Goal: Task Accomplishment & Management: Manage account settings

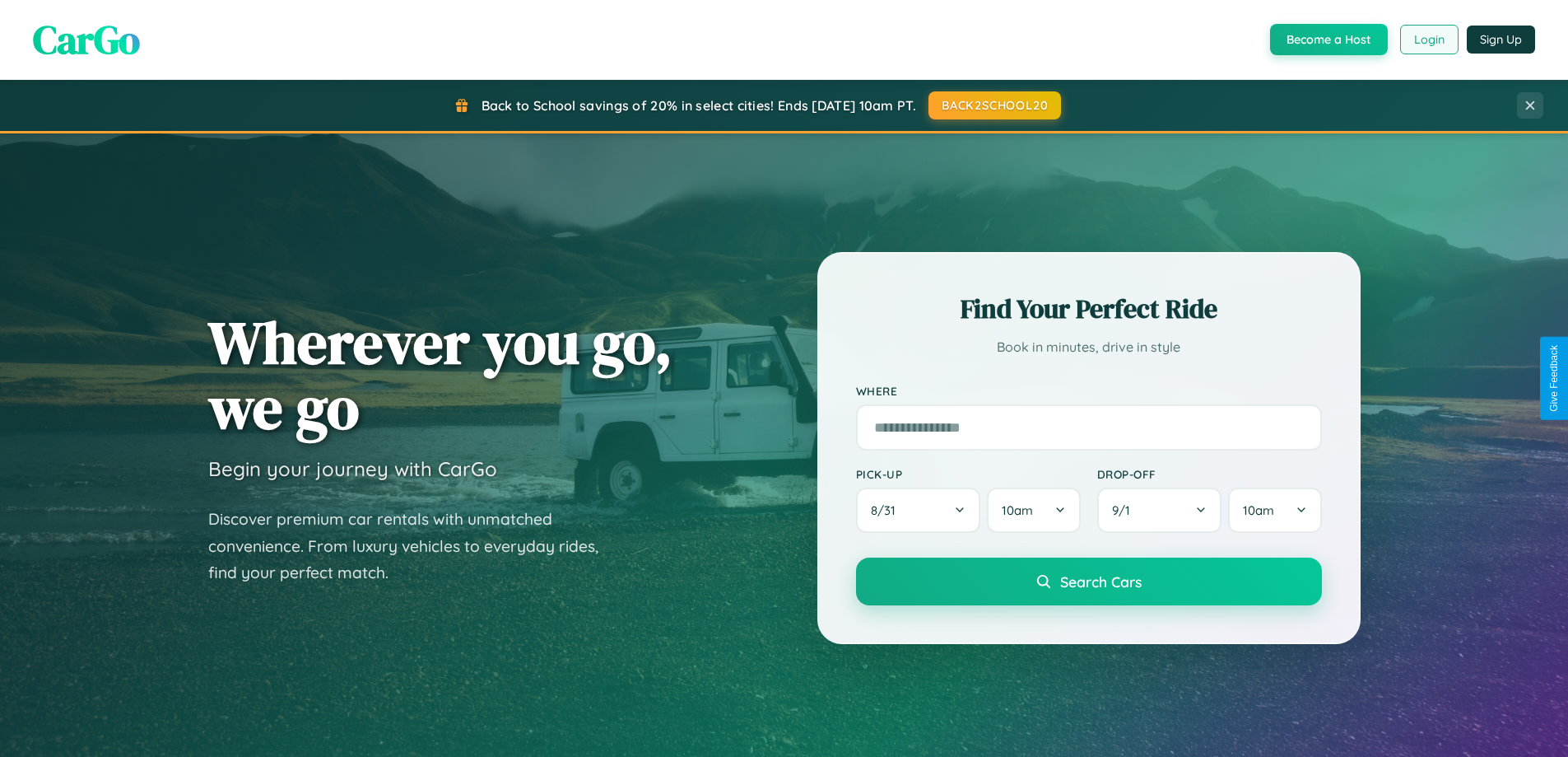
click at [1429, 40] on button "Login" at bounding box center [1429, 40] width 58 height 30
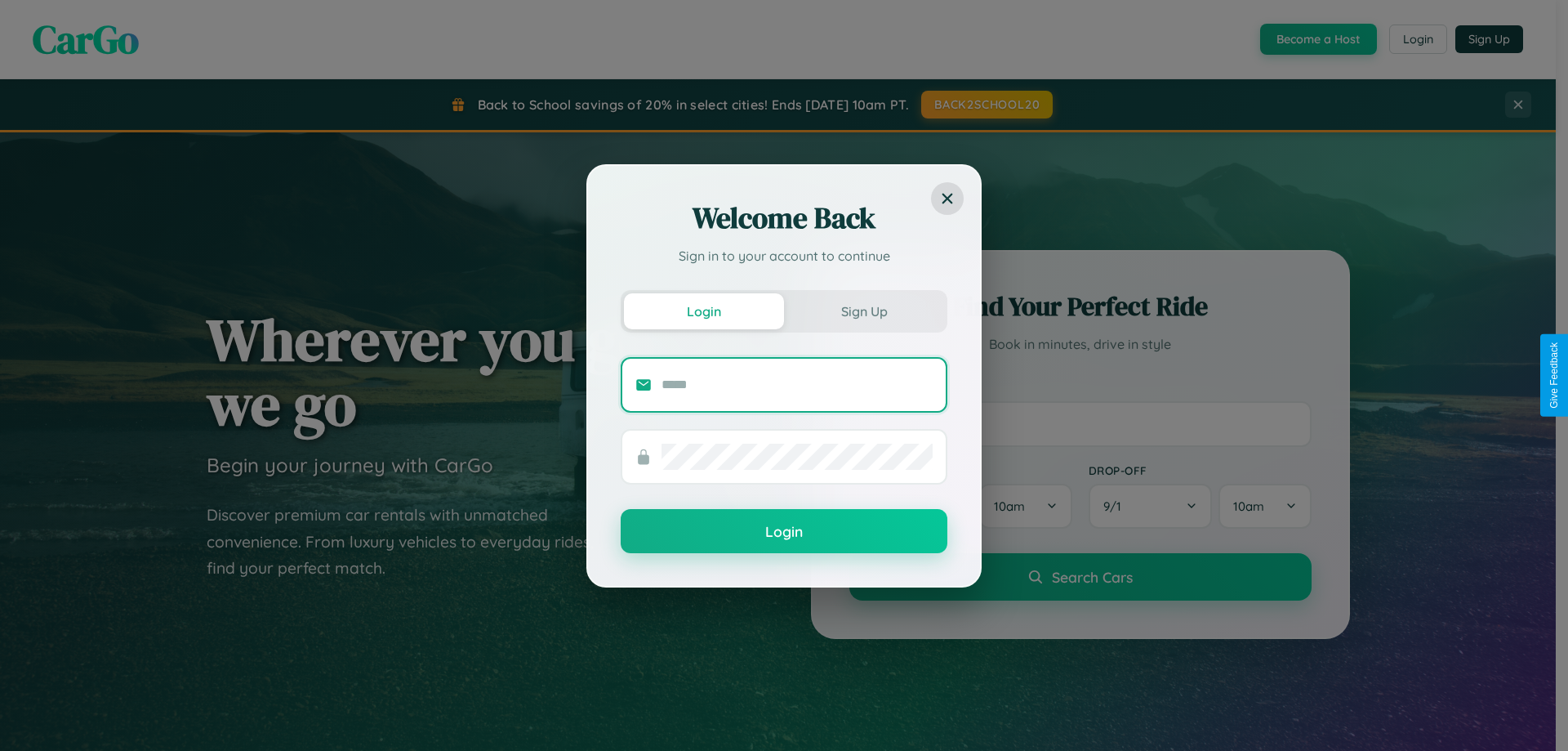
click at [797, 384] on input "text" at bounding box center [797, 385] width 272 height 26
type input "**********"
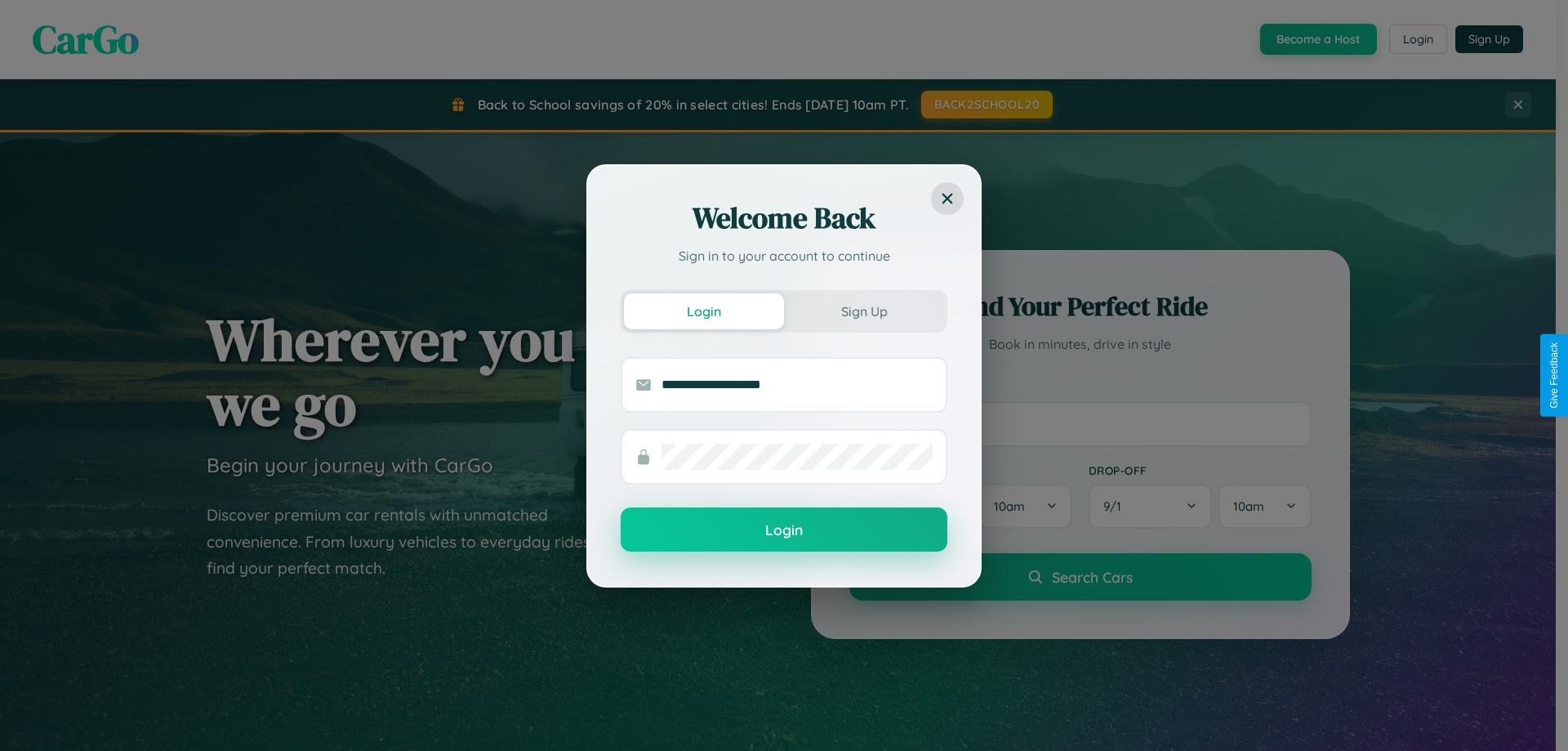
click at [784, 530] on button "Login" at bounding box center [784, 529] width 327 height 44
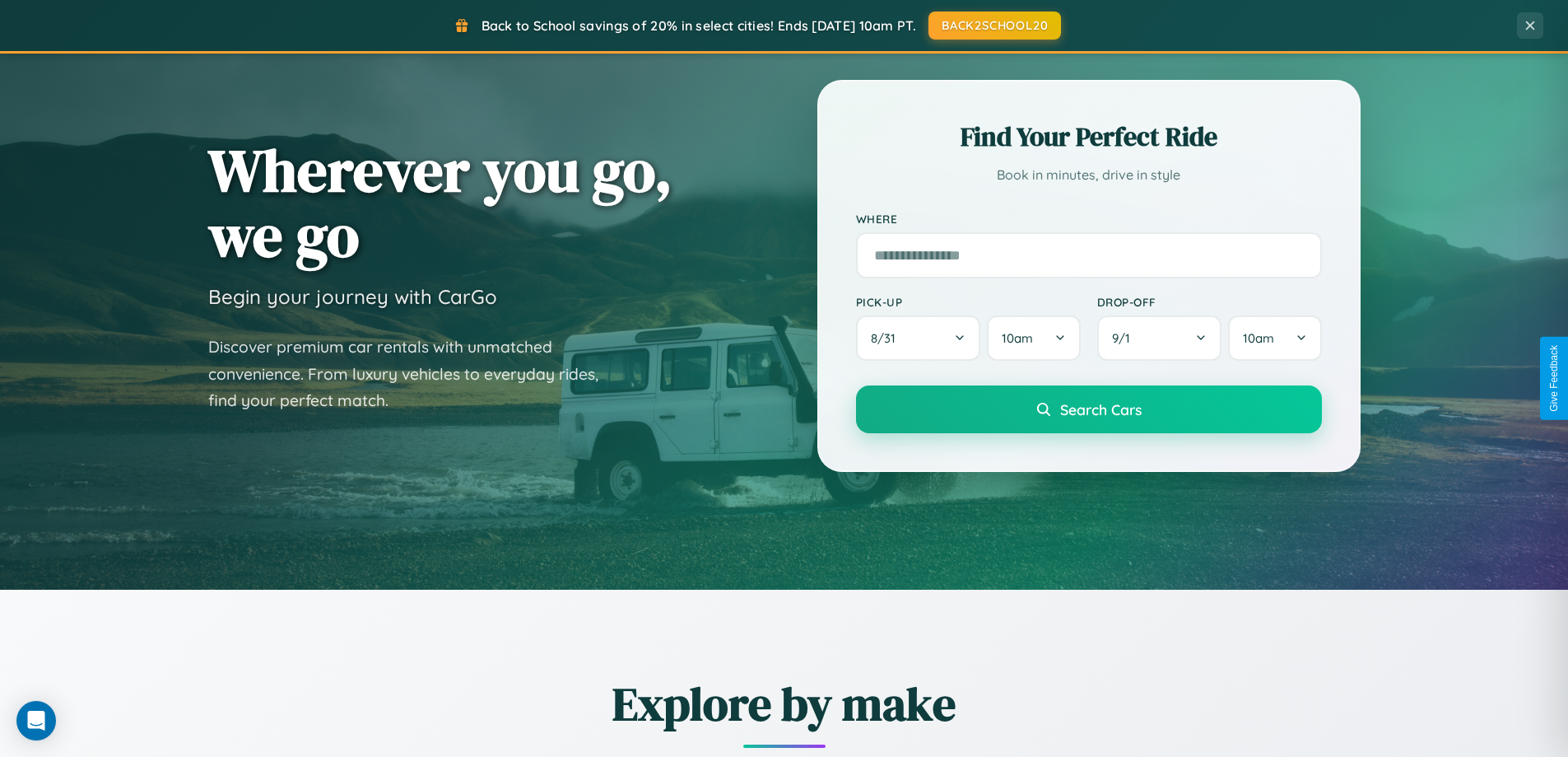
scroll to position [710, 0]
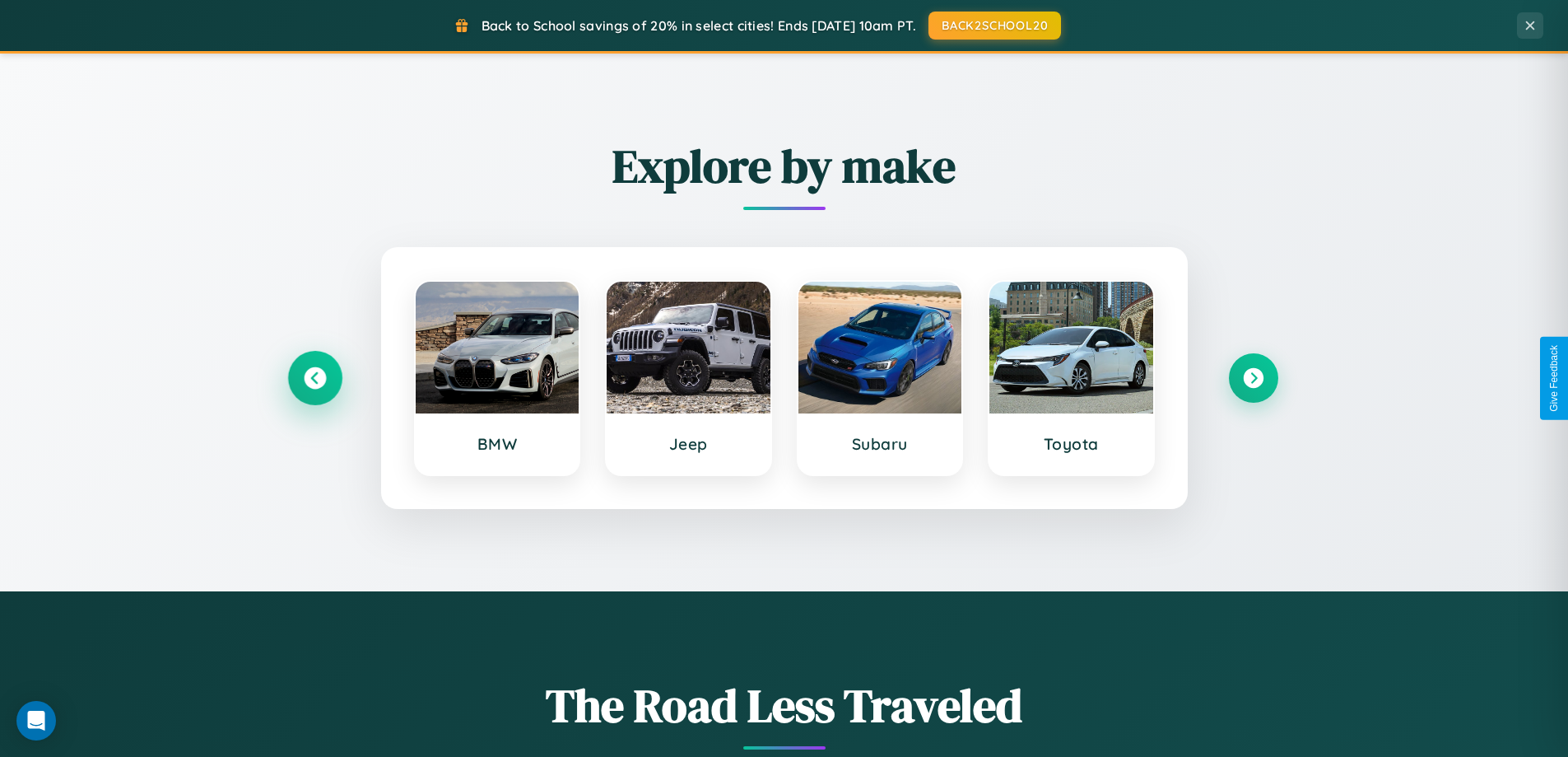
click at [314, 378] on icon at bounding box center [314, 378] width 22 height 22
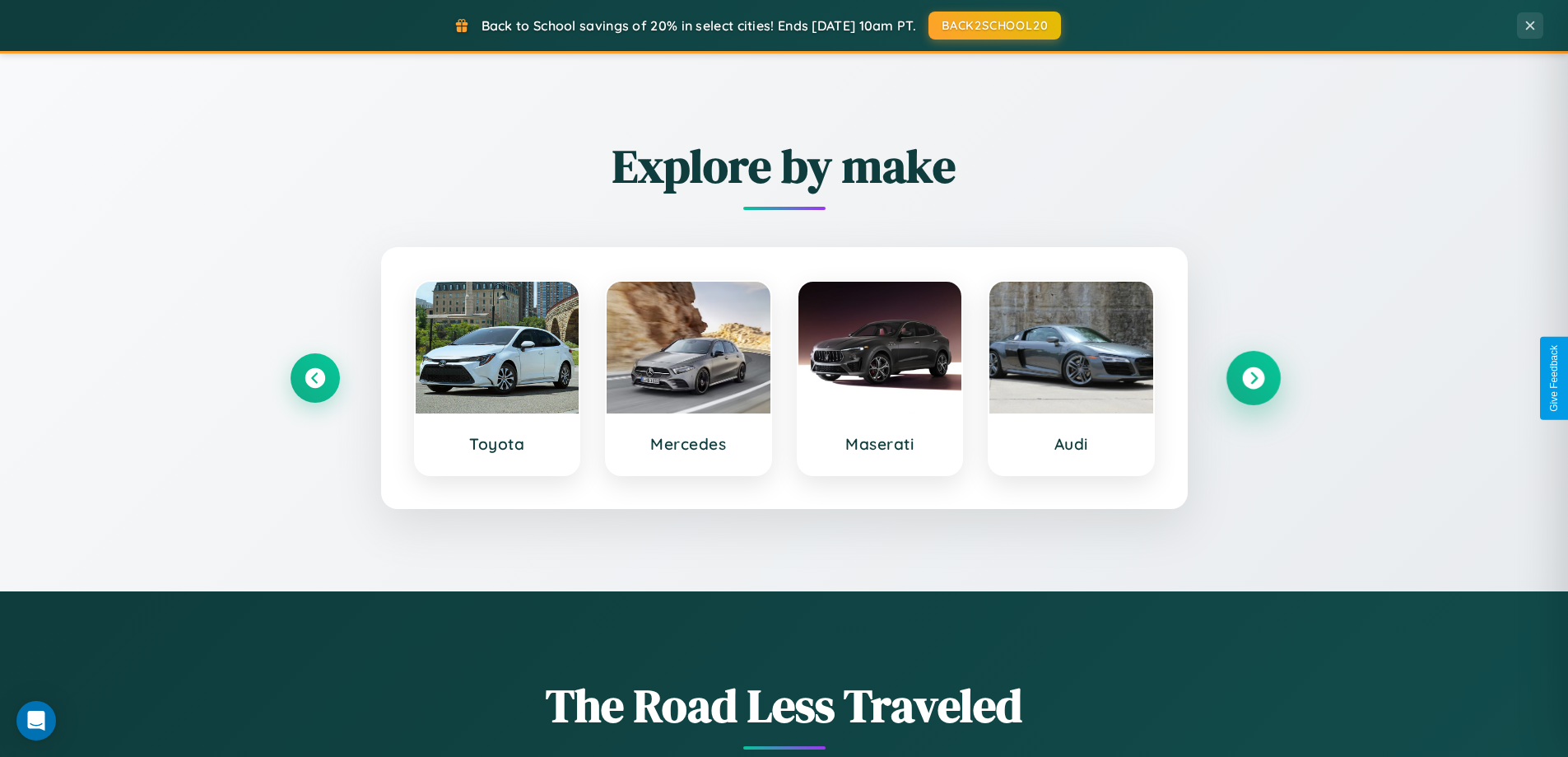
click at [1253, 378] on icon at bounding box center [1253, 378] width 22 height 22
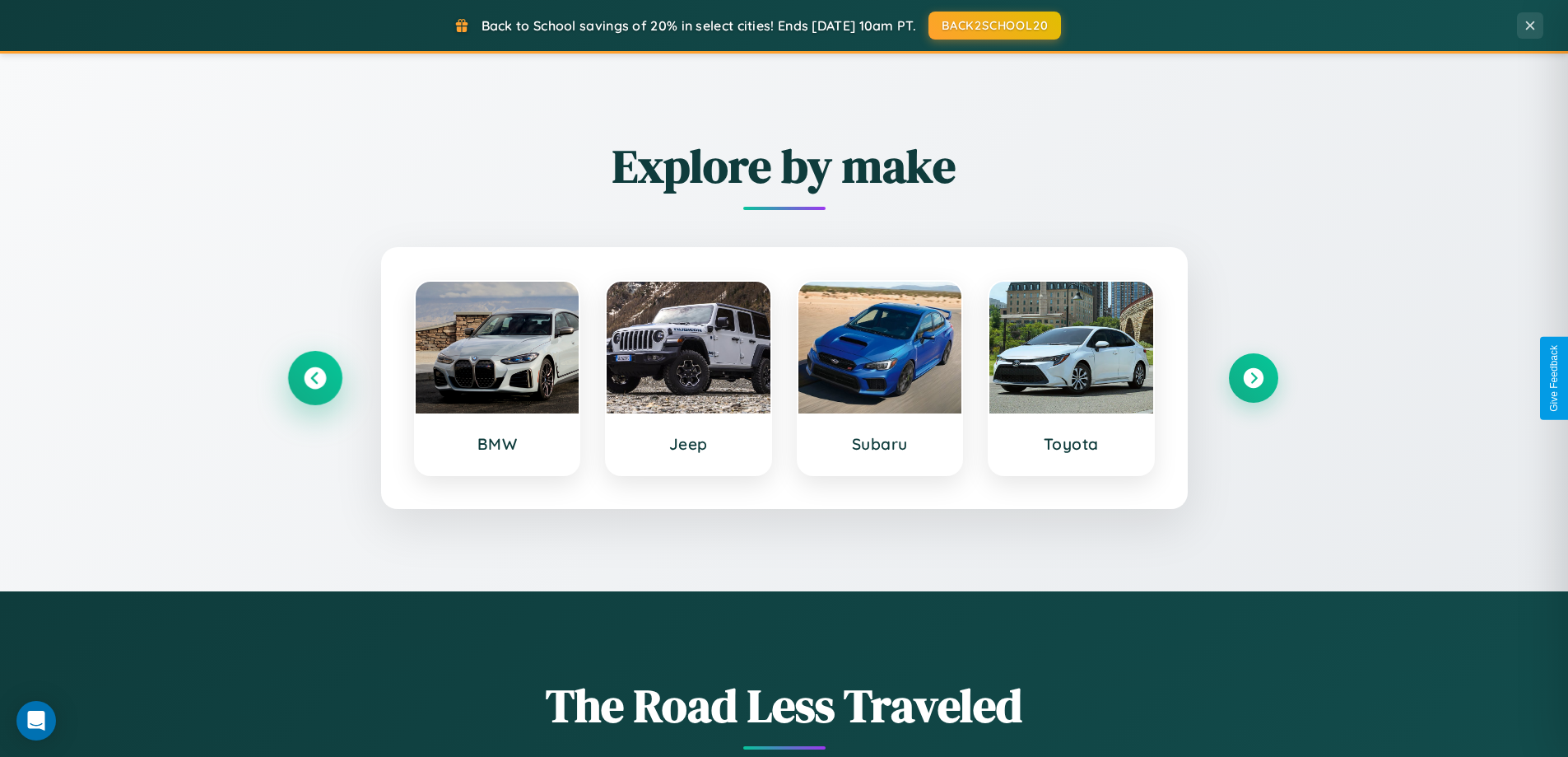
click at [314, 378] on icon at bounding box center [314, 378] width 22 height 22
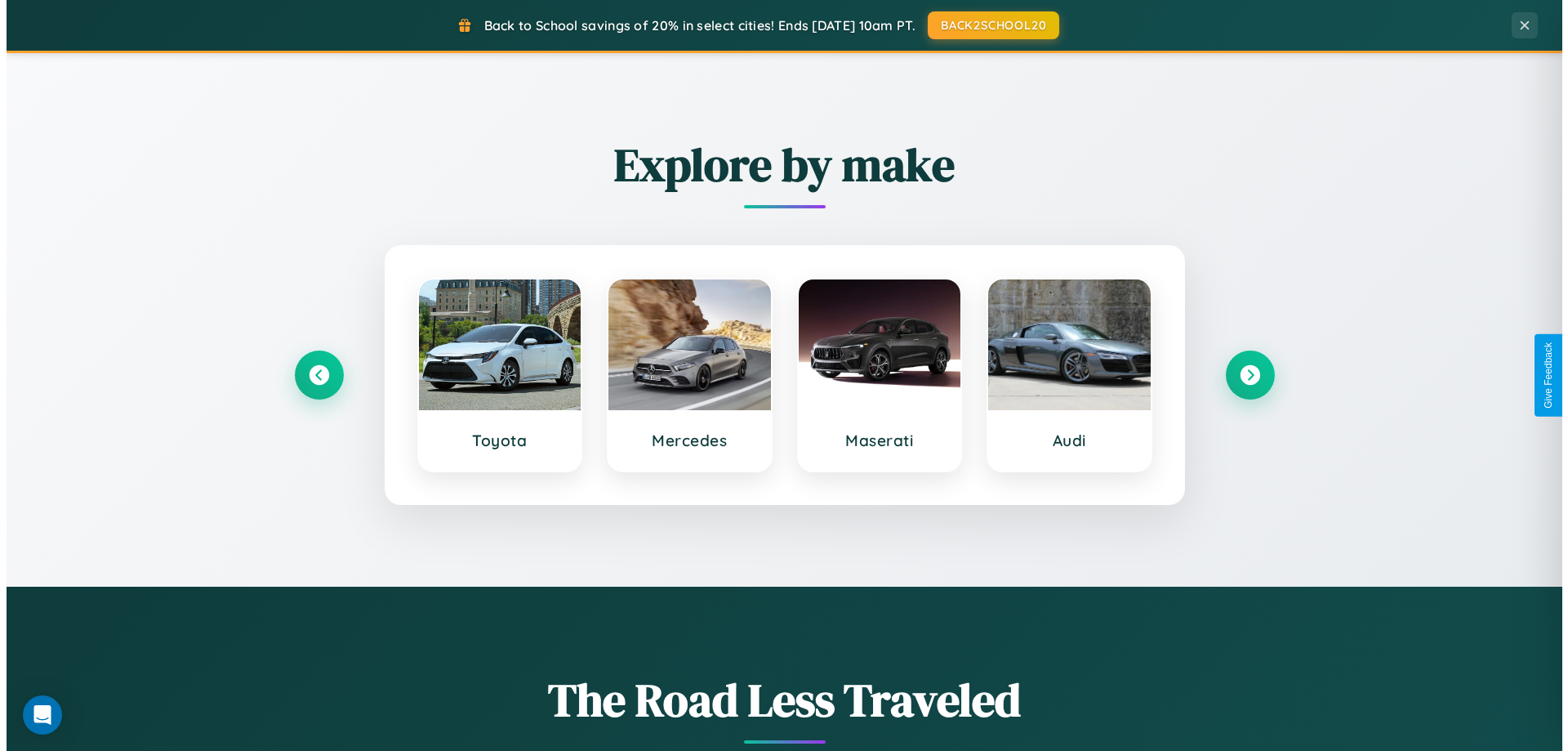
scroll to position [0, 0]
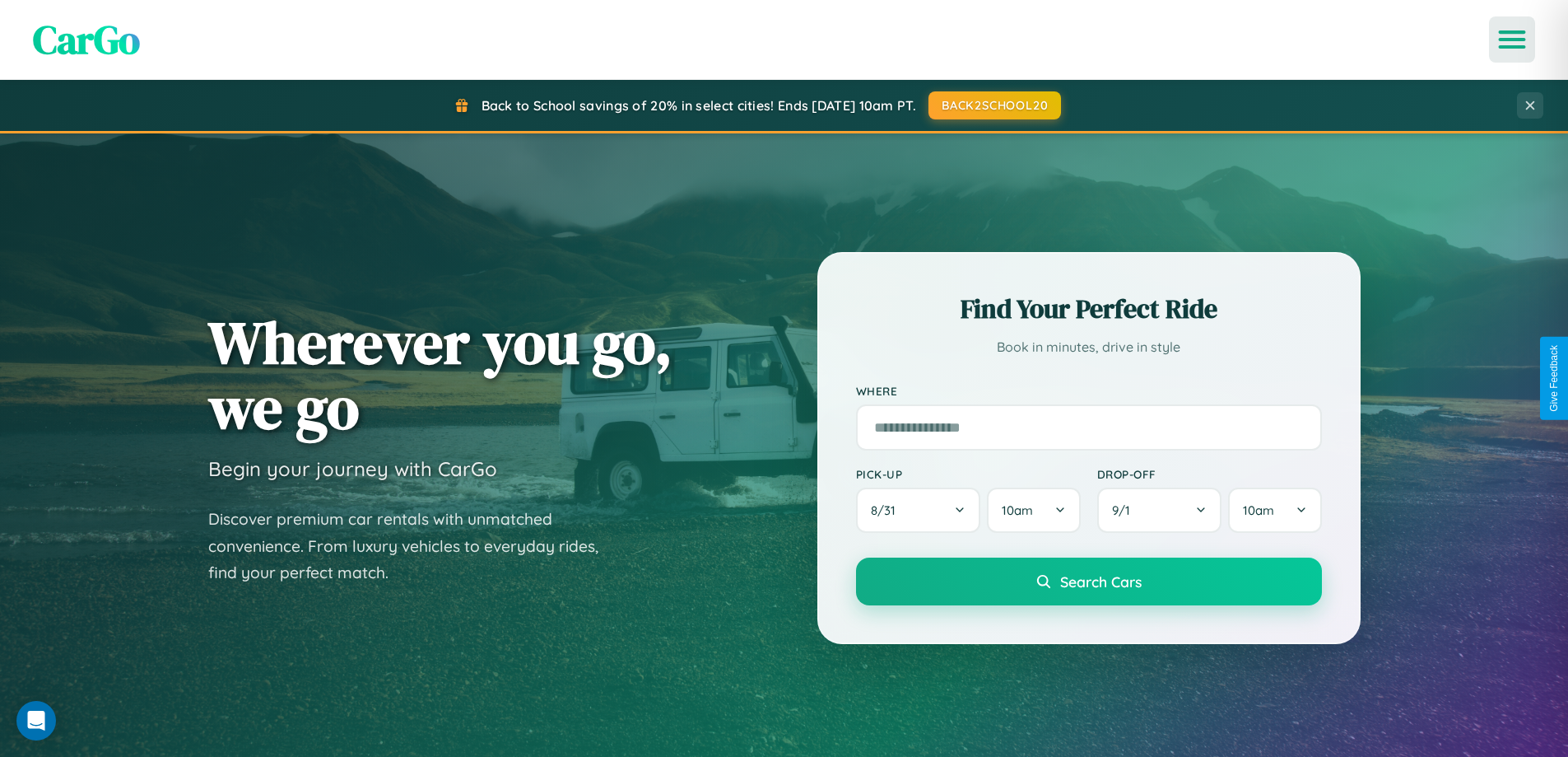
click at [1512, 40] on icon "Open menu" at bounding box center [1512, 39] width 24 height 15
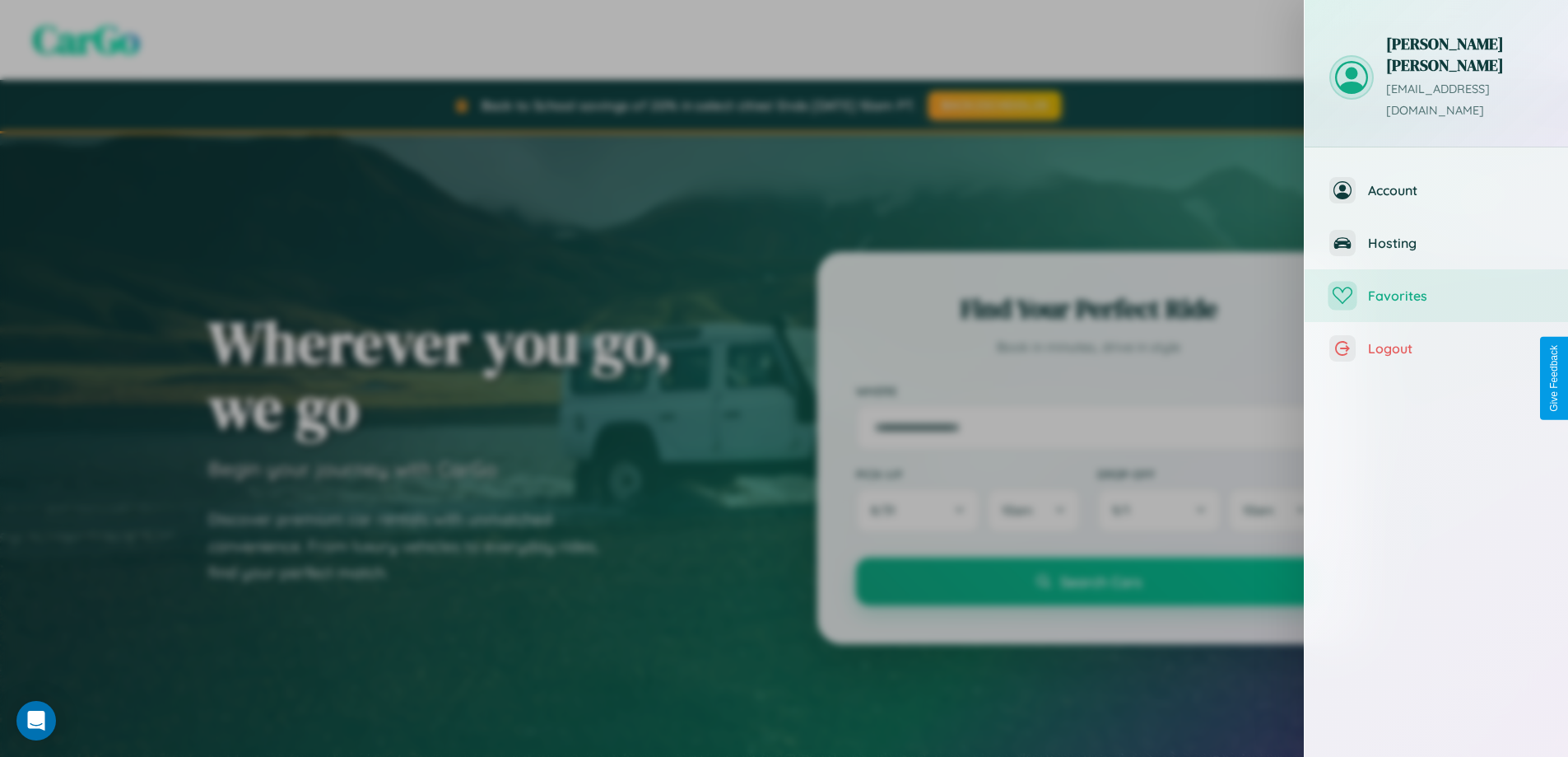
click at [1436, 287] on span "Favorites" at bounding box center [1456, 295] width 176 height 17
